Goal: Task Accomplishment & Management: Manage account settings

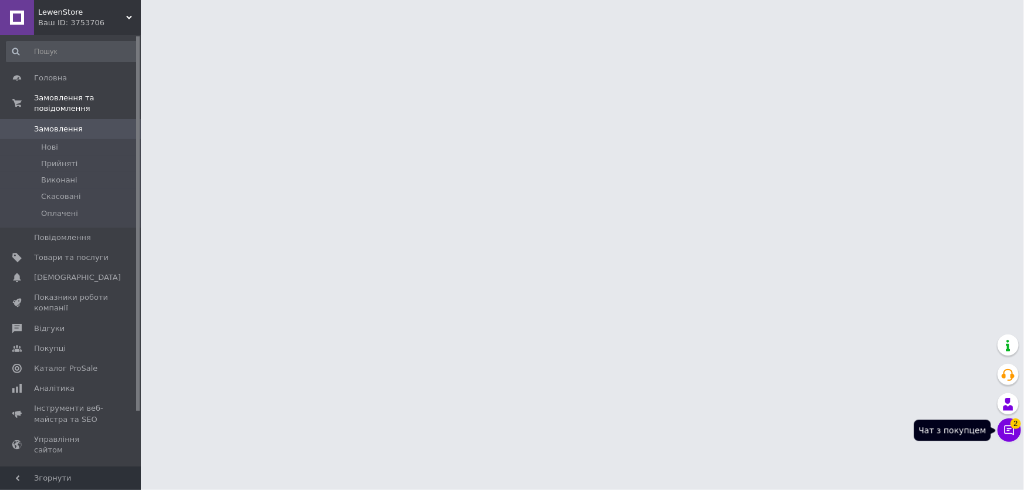
click at [1007, 430] on icon at bounding box center [1009, 430] width 10 height 10
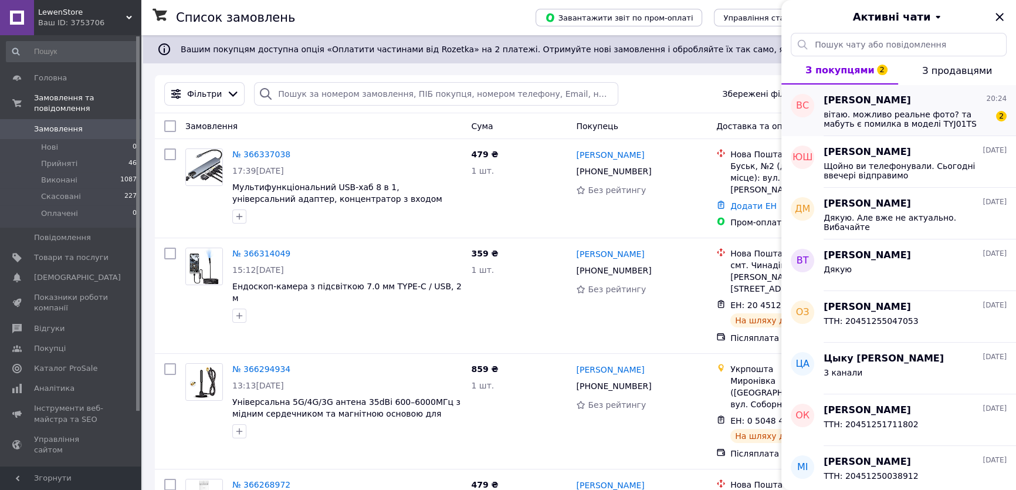
click at [926, 114] on span "вітаю. можливо реальне фото? та мабуть є помилка в моделі TYJ01TS" at bounding box center [907, 119] width 167 height 19
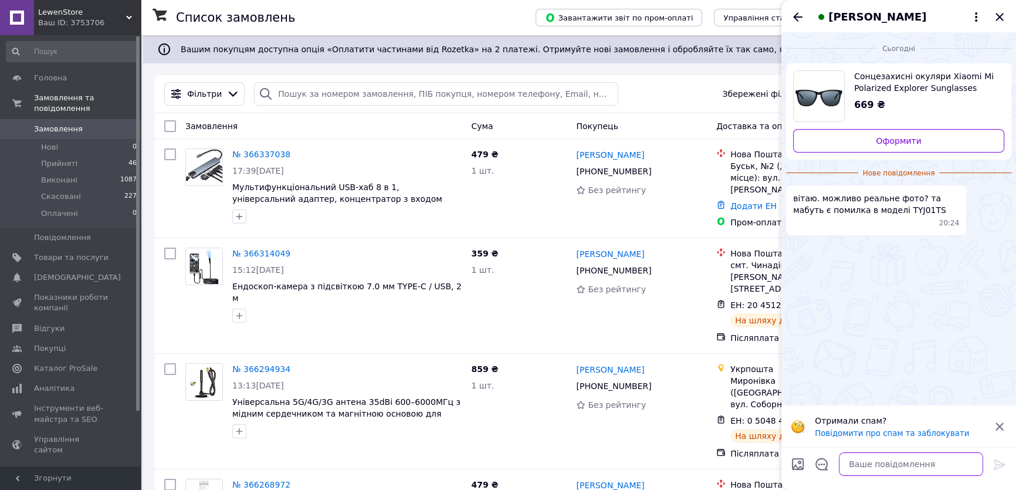
click at [884, 470] on textarea at bounding box center [911, 463] width 144 height 23
click at [872, 469] on textarea at bounding box center [911, 463] width 144 height 23
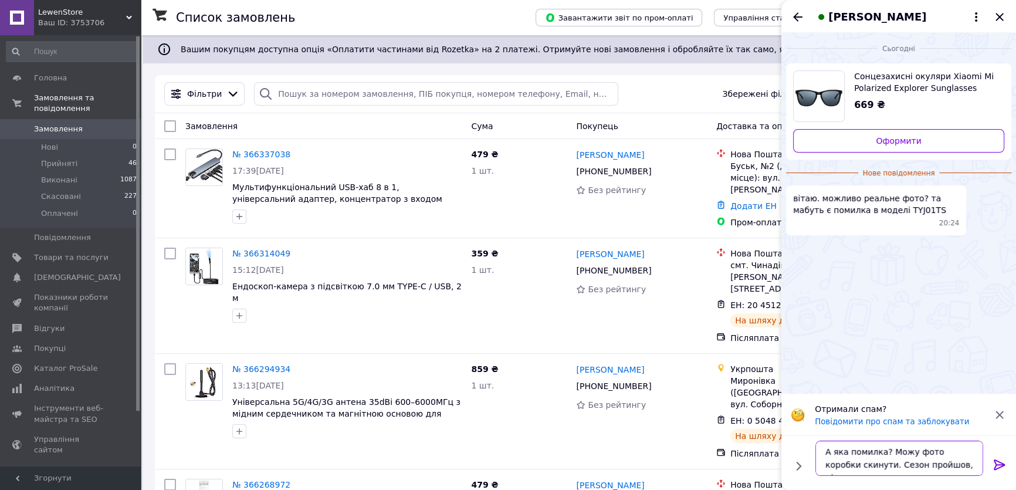
type textarea "А яка помилка? Можу фото коробки скинути. Сезон пройшов, ціни скинули"
click at [1004, 465] on icon at bounding box center [999, 465] width 14 height 14
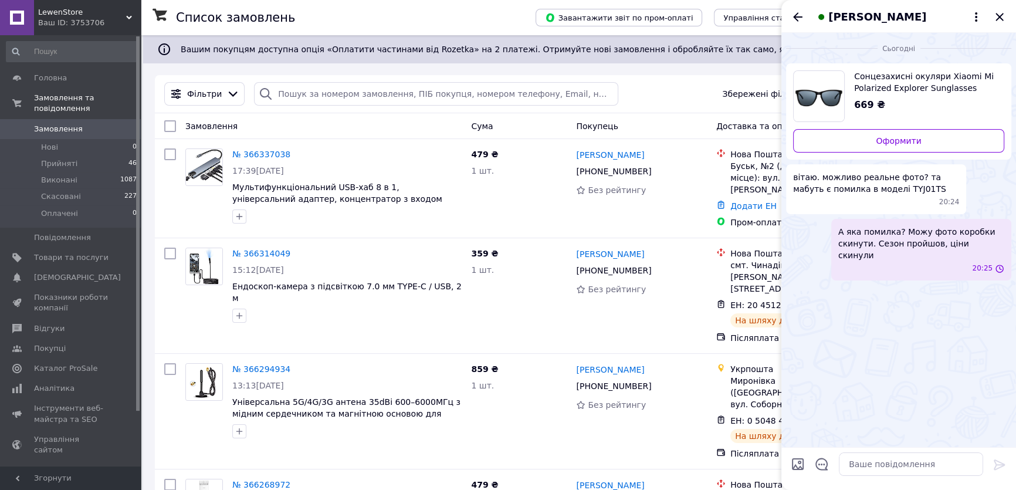
scroll to position [0, 0]
click at [864, 466] on textarea at bounding box center [911, 463] width 144 height 23
drag, startPoint x: 893, startPoint y: 187, endPoint x: 864, endPoint y: 186, distance: 28.8
click at [864, 186] on span "вітаю. можливо реальне фото? та мабуть є помилка в моделі TYJ01TS" at bounding box center [876, 182] width 166 height 23
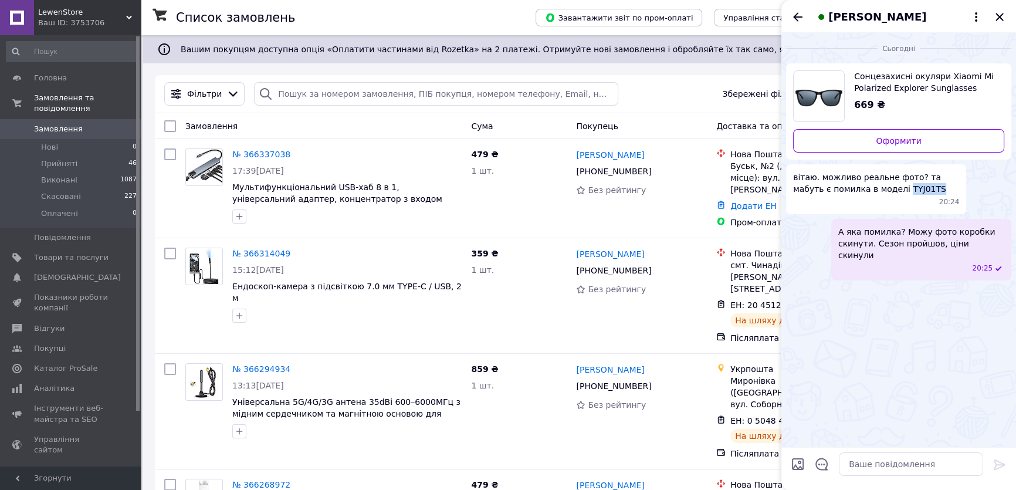
copy span "TYJ01TS"
click at [895, 466] on textarea at bounding box center [911, 463] width 144 height 23
type textarea "Добрий вечір"
click at [990, 465] on div at bounding box center [999, 467] width 23 height 28
click at [997, 463] on icon at bounding box center [999, 465] width 14 height 14
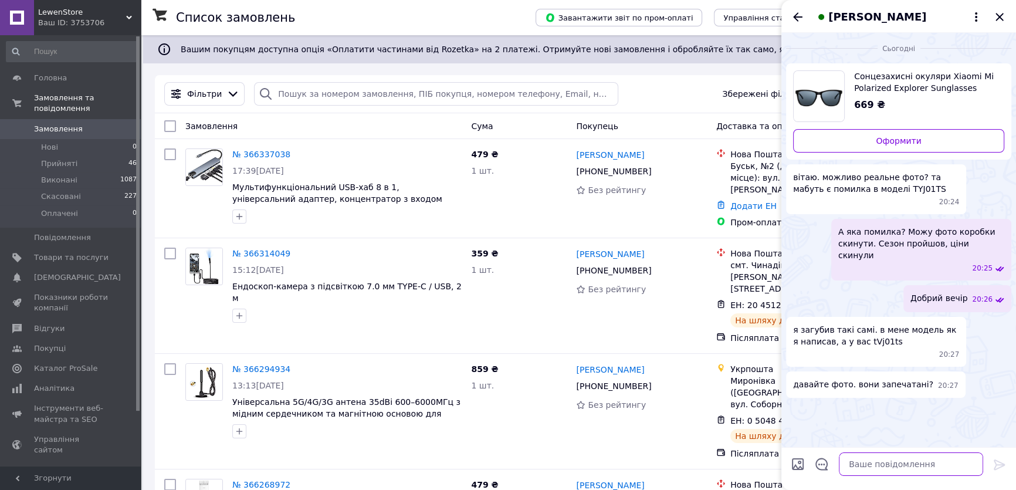
click at [886, 463] on textarea at bounding box center [911, 463] width 144 height 23
click at [857, 469] on textarea at bounding box center [911, 463] width 144 height 23
type textarea "Секунду"
click at [995, 463] on icon at bounding box center [999, 464] width 11 height 11
click at [963, 87] on span "Сонцезахисні окуляри Xiaomi Mi Polarized Explorer Sunglasses TVJ01TS" at bounding box center [924, 81] width 141 height 23
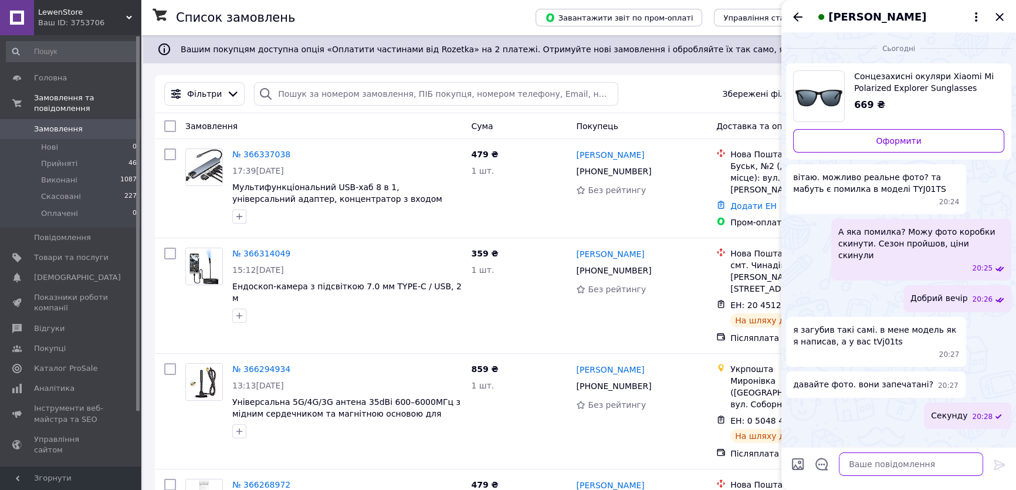
click at [872, 469] on textarea at bounding box center [911, 463] width 144 height 23
type textarea "Може й помилився. Зараз на коробці гляну"
click at [998, 462] on icon at bounding box center [999, 465] width 14 height 14
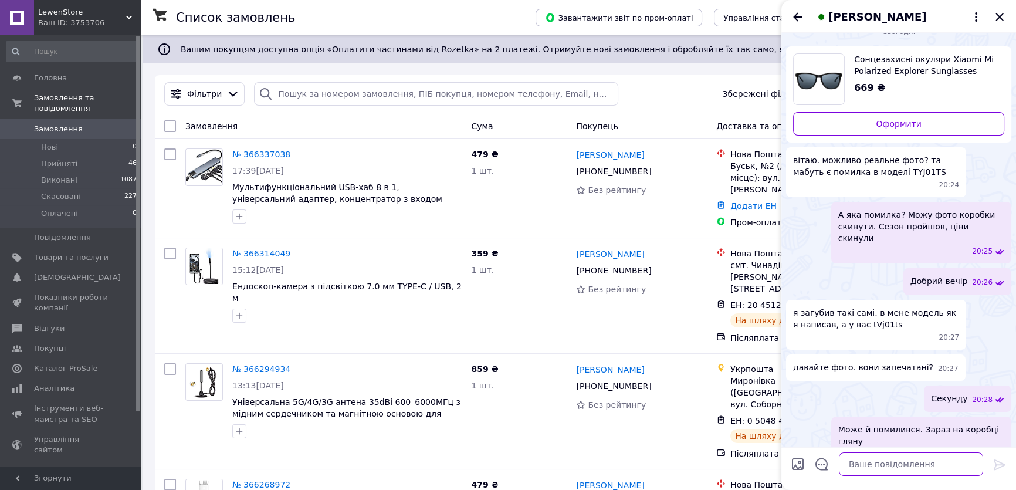
click at [868, 464] on textarea at bounding box center [911, 463] width 144 height 23
click at [896, 465] on textarea at bounding box center [911, 463] width 144 height 23
click at [852, 313] on span "я загубив такі самі. в мене модель як я написав, а у вас tVj01ts" at bounding box center [876, 318] width 166 height 23
drag, startPoint x: 855, startPoint y: 314, endPoint x: 882, endPoint y: 313, distance: 27.0
click at [882, 313] on span "я загубив такі самі. в мене модель як я написав, а у вас tVj01ts" at bounding box center [876, 318] width 166 height 23
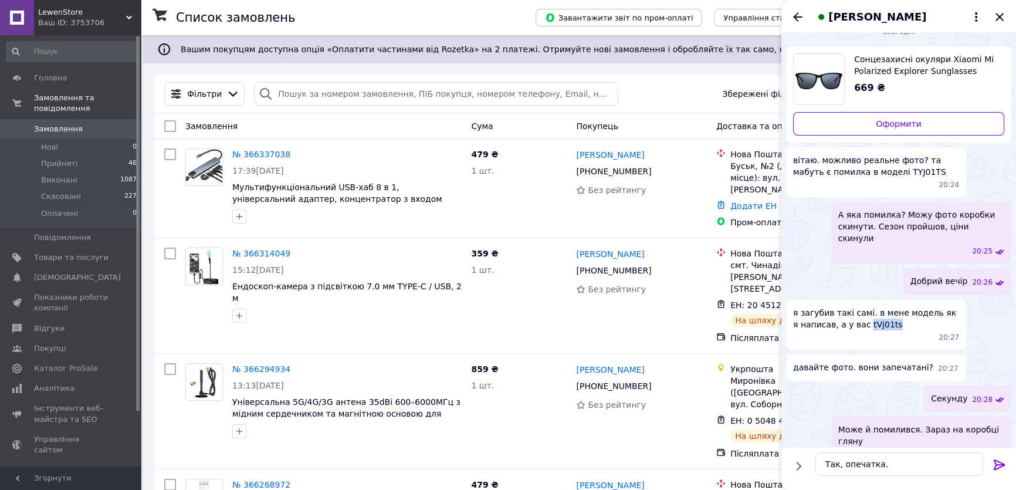
copy span "tVj01ts"
click at [903, 463] on textarea "Так, опечатка." at bounding box center [899, 463] width 168 height 23
paste textarea "tVj01ts"
type textarea "Так, опечатка. tVj01ts"
click at [995, 465] on icon at bounding box center [999, 465] width 14 height 14
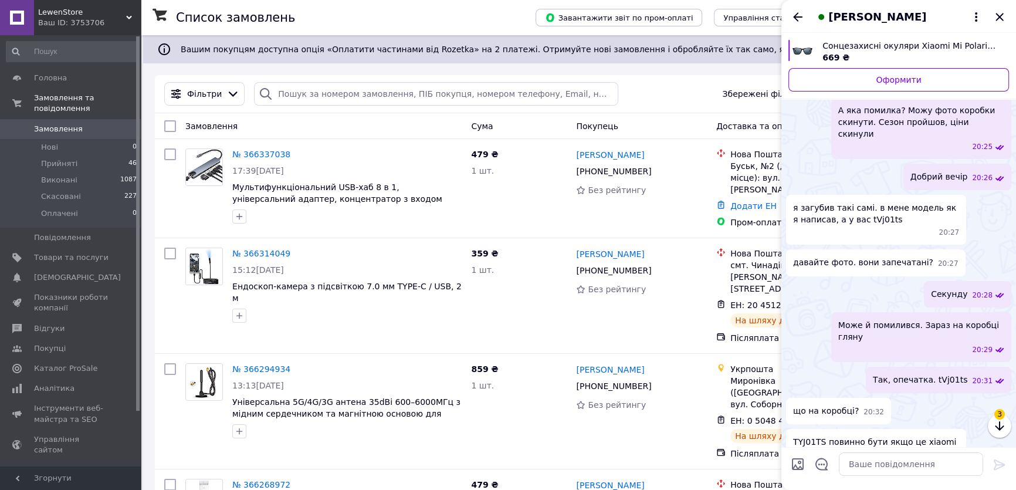
scroll to position [143, 0]
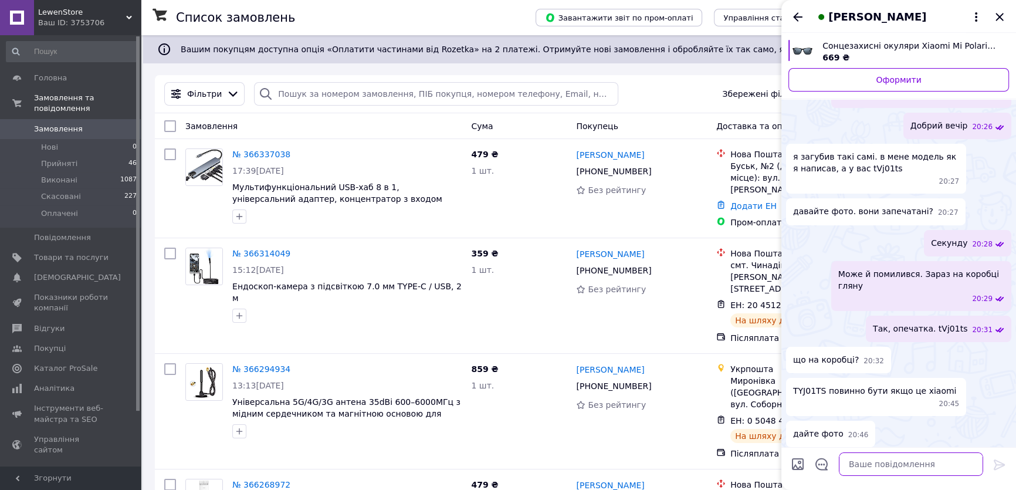
click at [874, 457] on textarea at bounding box center [911, 463] width 144 height 23
click at [902, 378] on div "TYJ01TS повинно бути якщо це xiaomi 20:45" at bounding box center [876, 397] width 180 height 38
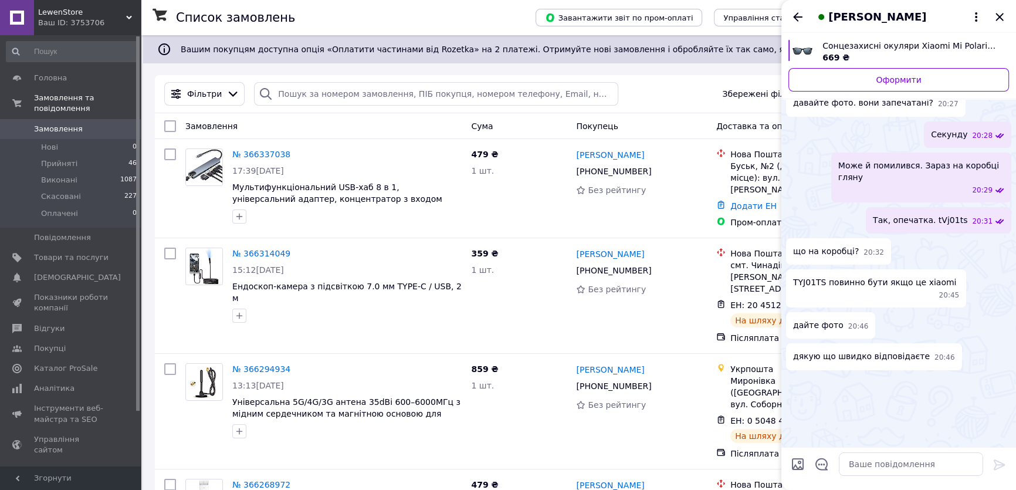
scroll to position [249, 0]
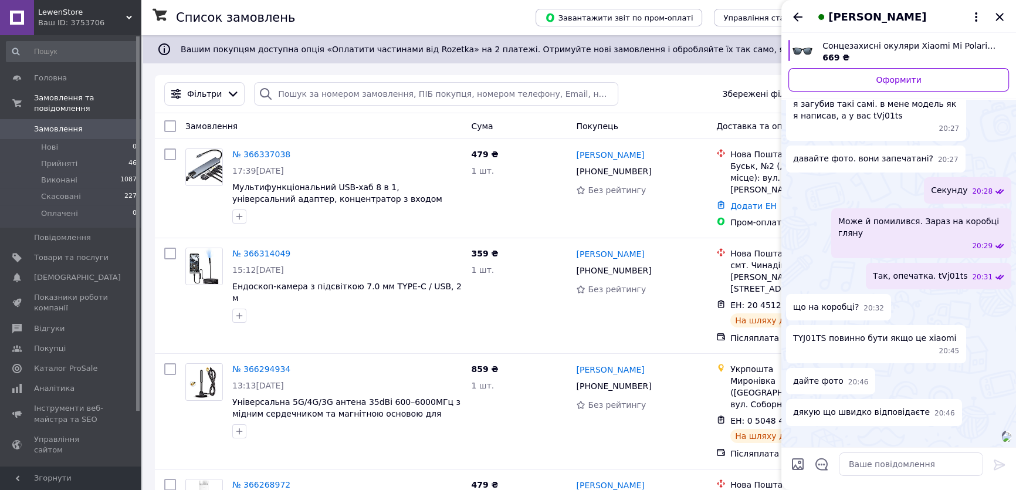
click at [1002, 432] on img at bounding box center [1006, 436] width 9 height 9
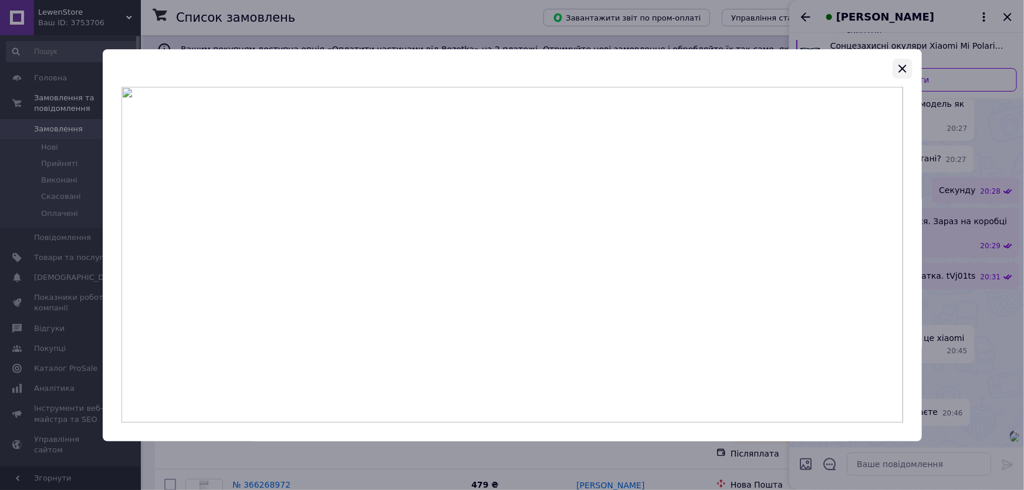
click at [903, 67] on icon "button" at bounding box center [902, 69] width 8 height 8
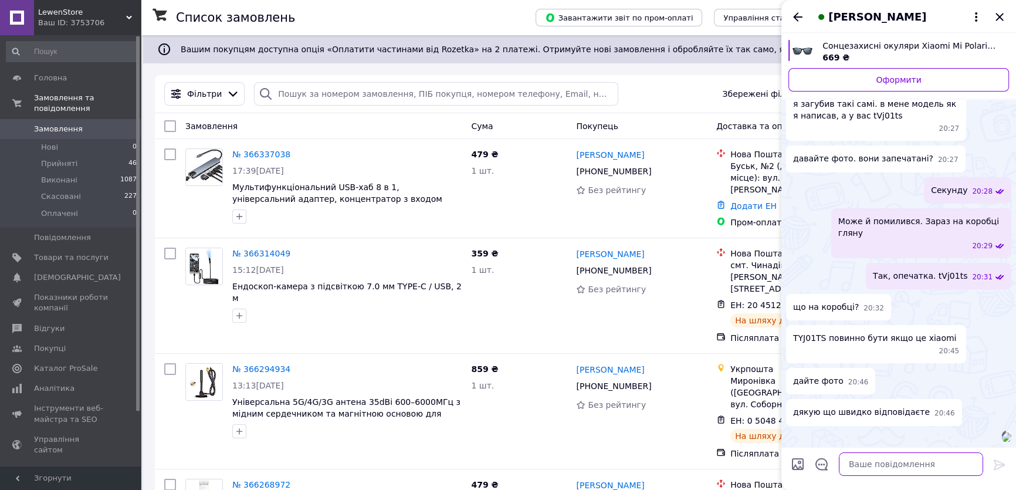
click at [863, 462] on textarea at bounding box center [911, 463] width 144 height 23
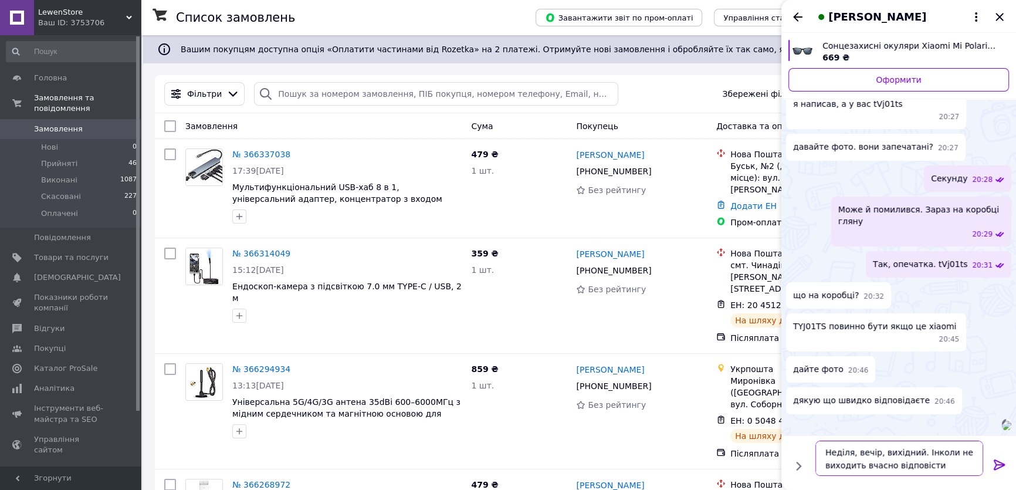
type textarea "Неділя, вечір, вихідний. Інколи не виходить вчасно відповісти"
click at [1002, 466] on icon at bounding box center [999, 464] width 11 height 11
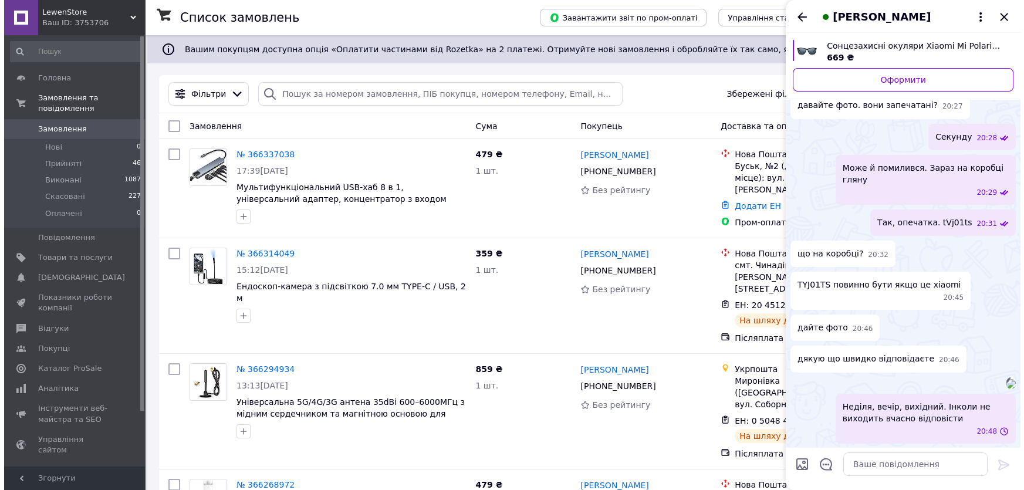
scroll to position [303, 0]
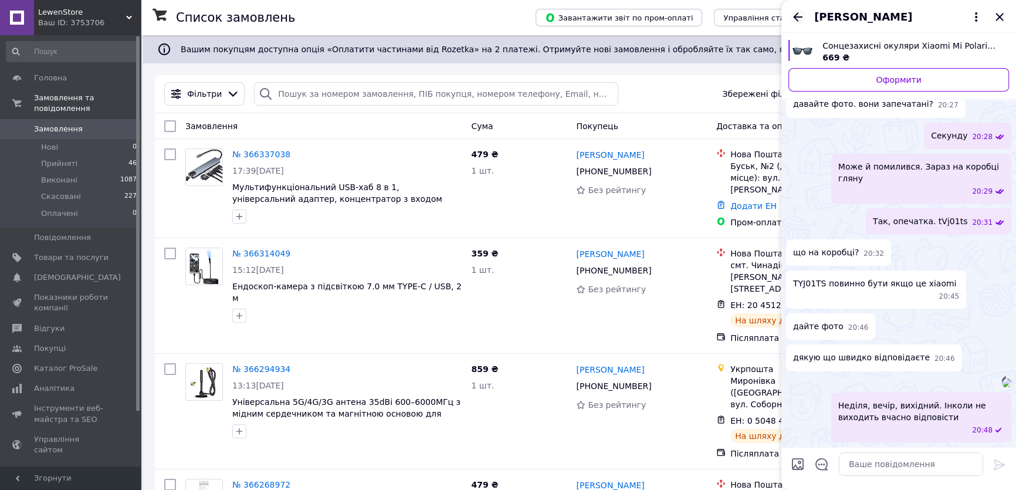
click at [801, 11] on icon "Назад" at bounding box center [798, 17] width 14 height 14
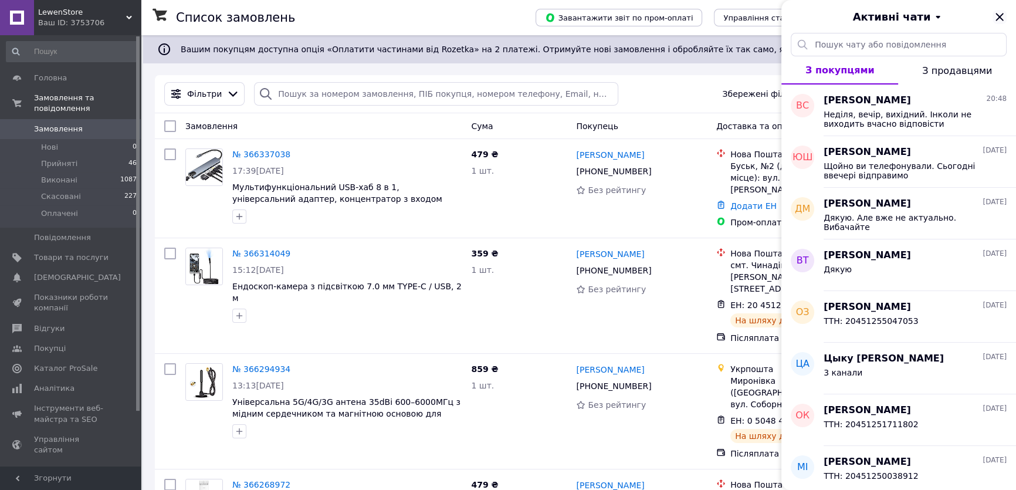
click at [1000, 15] on icon "Закрити" at bounding box center [999, 17] width 8 height 8
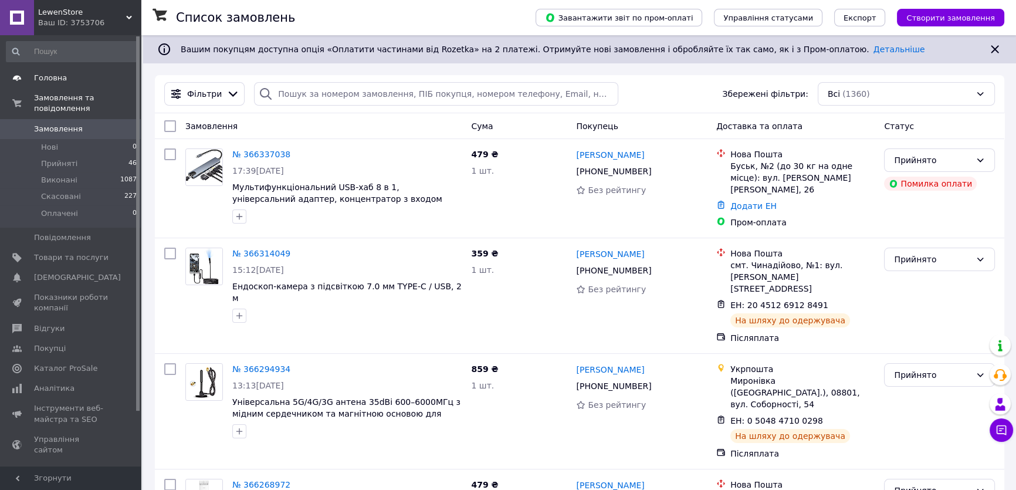
click at [69, 74] on span "Головна" at bounding box center [71, 78] width 74 height 11
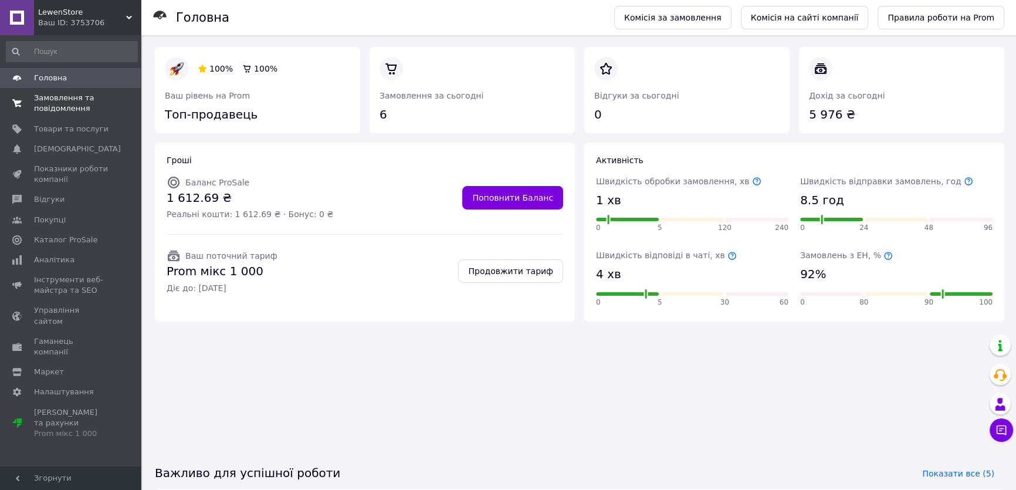
click at [73, 111] on span "Замовлення та повідомлення" at bounding box center [71, 103] width 74 height 21
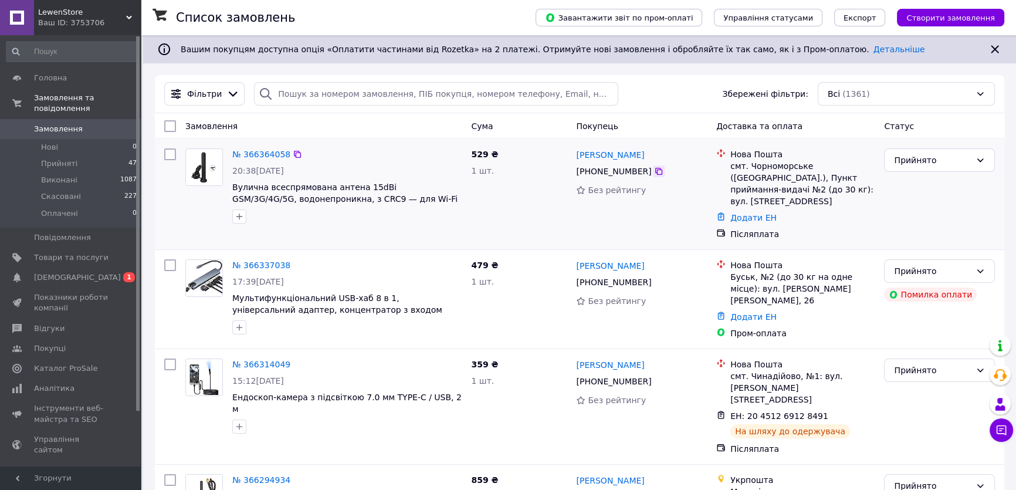
click at [654, 173] on icon at bounding box center [658, 171] width 9 height 9
click at [656, 276] on div at bounding box center [659, 282] width 12 height 12
click at [655, 279] on icon at bounding box center [658, 282] width 7 height 7
click at [94, 155] on li "Прийняті 47" at bounding box center [72, 163] width 144 height 16
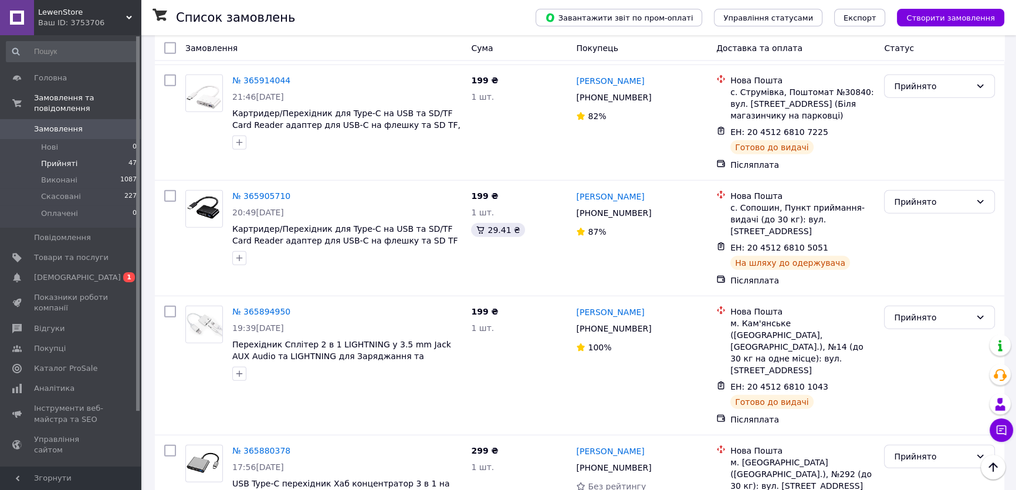
scroll to position [3378, 0]
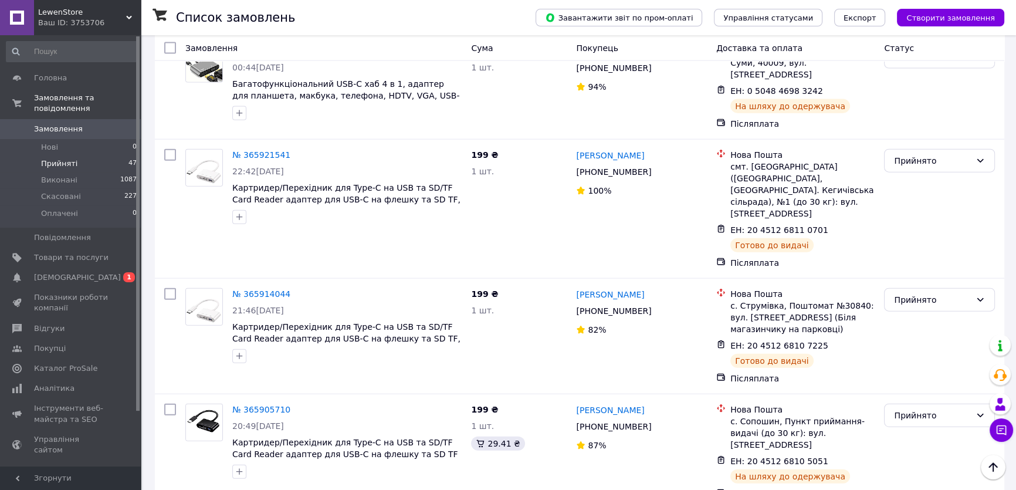
click at [903, 304] on li "Виконано" at bounding box center [940, 304] width 110 height 21
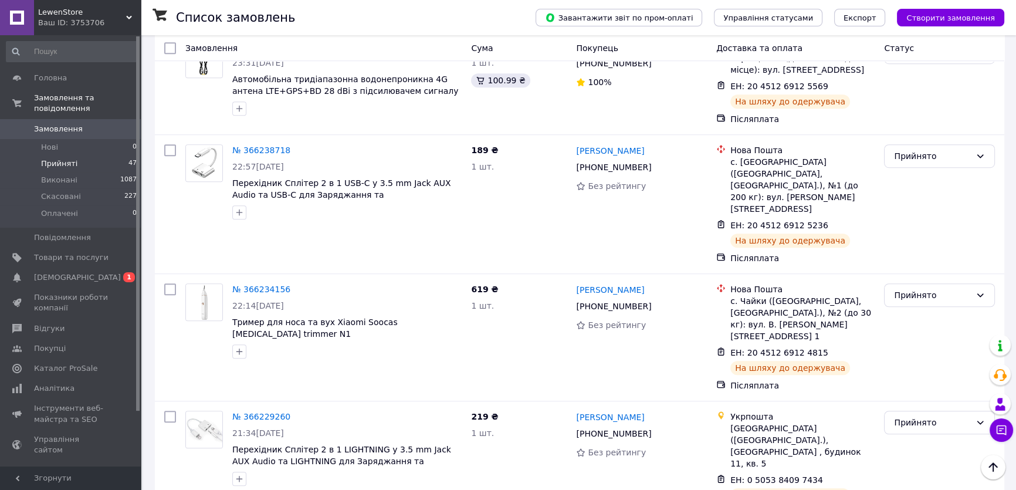
scroll to position [1017, 0]
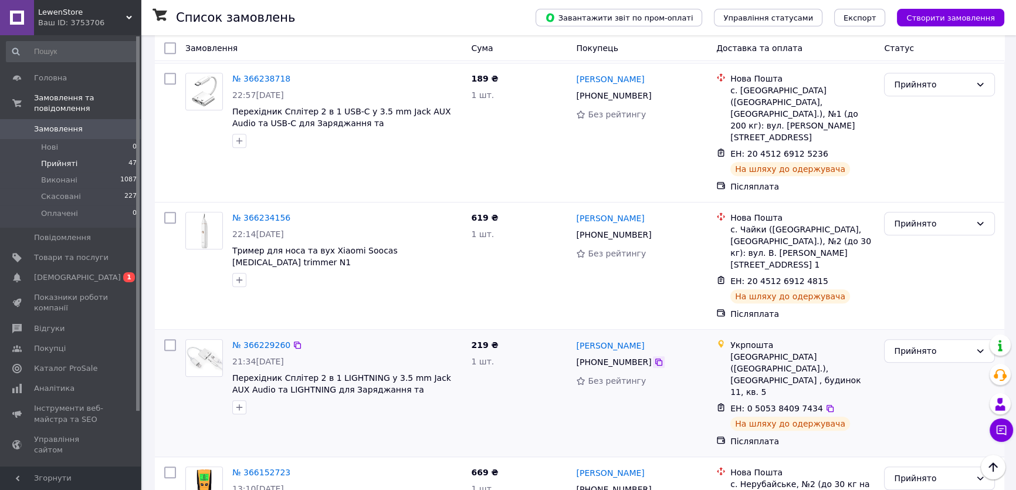
click at [655, 358] on icon at bounding box center [658, 361] width 7 height 7
click at [826, 405] on icon at bounding box center [829, 408] width 7 height 7
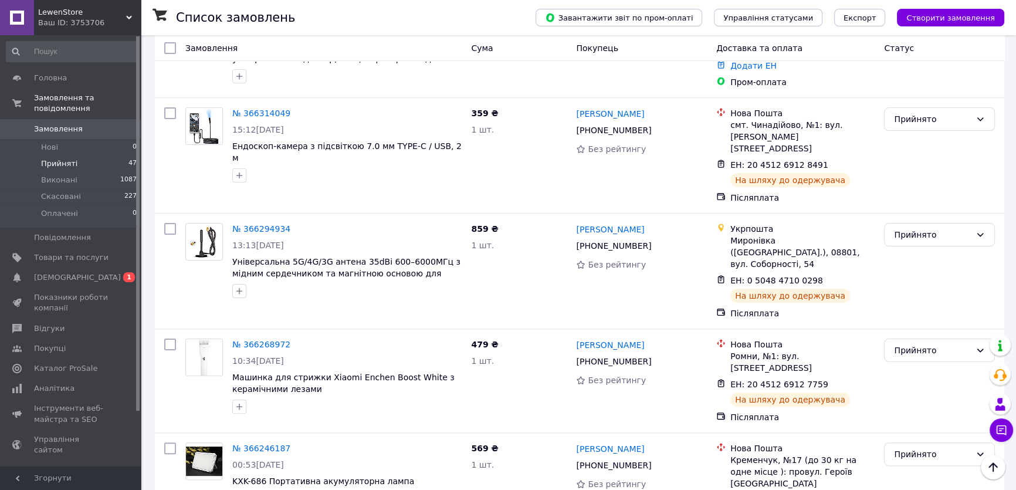
scroll to position [270, 0]
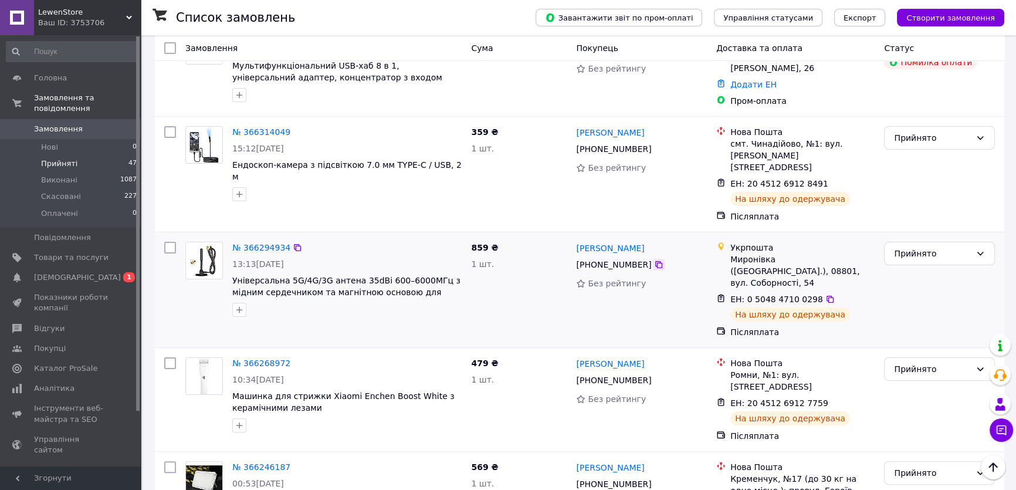
click at [656, 259] on div at bounding box center [659, 265] width 12 height 12
click at [654, 260] on icon at bounding box center [658, 264] width 9 height 9
click at [825, 294] on icon at bounding box center [829, 298] width 9 height 9
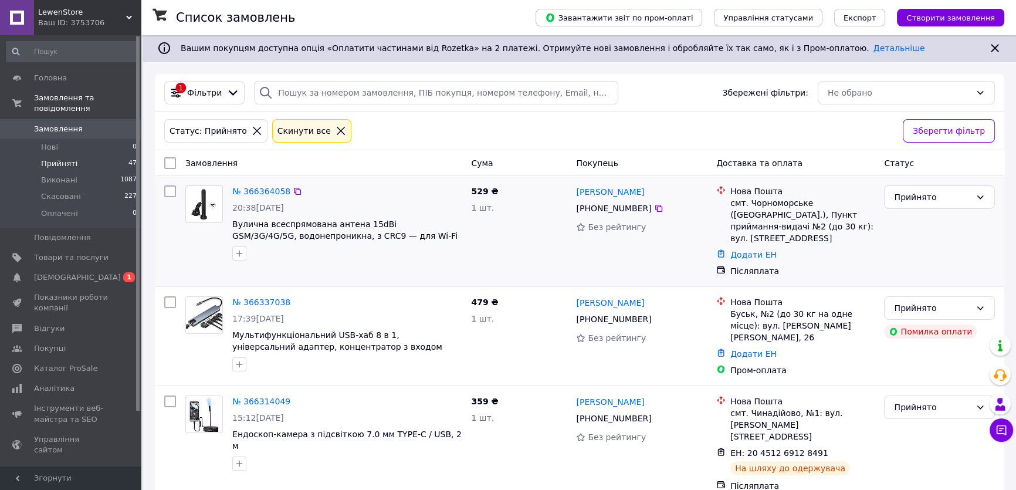
scroll to position [0, 0]
drag, startPoint x: 388, startPoint y: 124, endPoint x: 379, endPoint y: 113, distance: 13.7
click at [379, 113] on div "Статус: Прийнято Cкинути все Зберегти фільтр" at bounding box center [579, 132] width 849 height 38
